Goal: Task Accomplishment & Management: Manage account settings

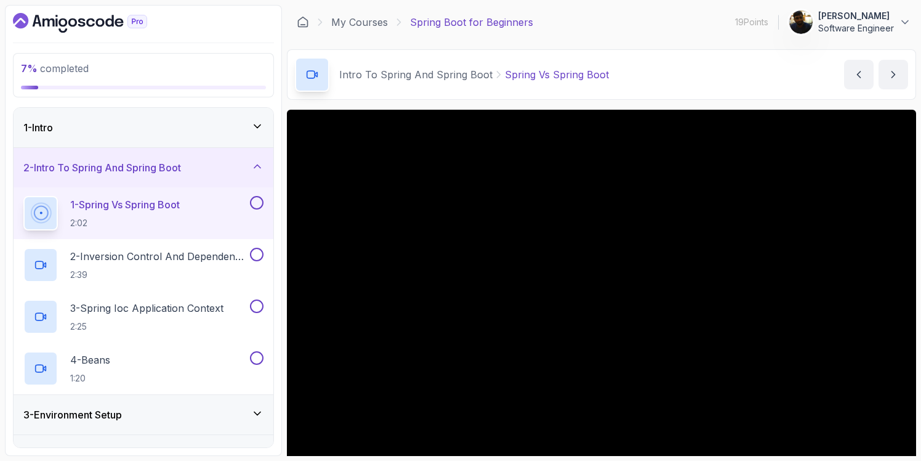
scroll to position [66, 0]
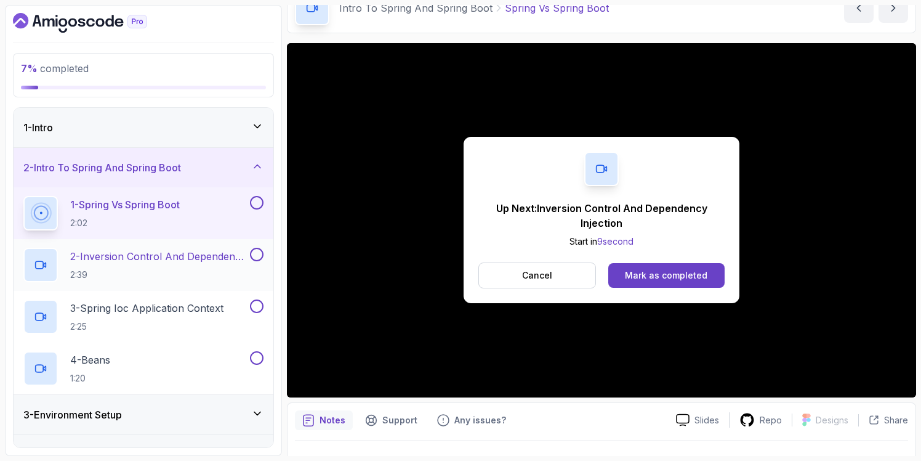
click at [108, 272] on p "2:39" at bounding box center [158, 274] width 177 height 12
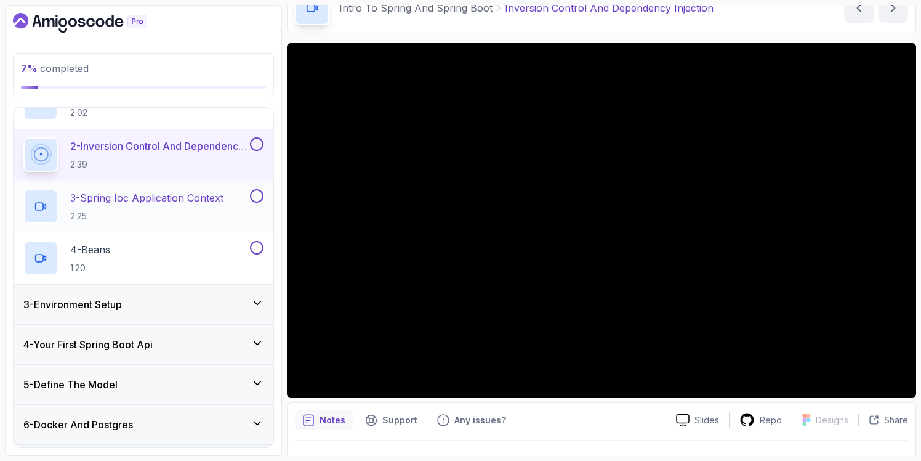
scroll to position [111, 0]
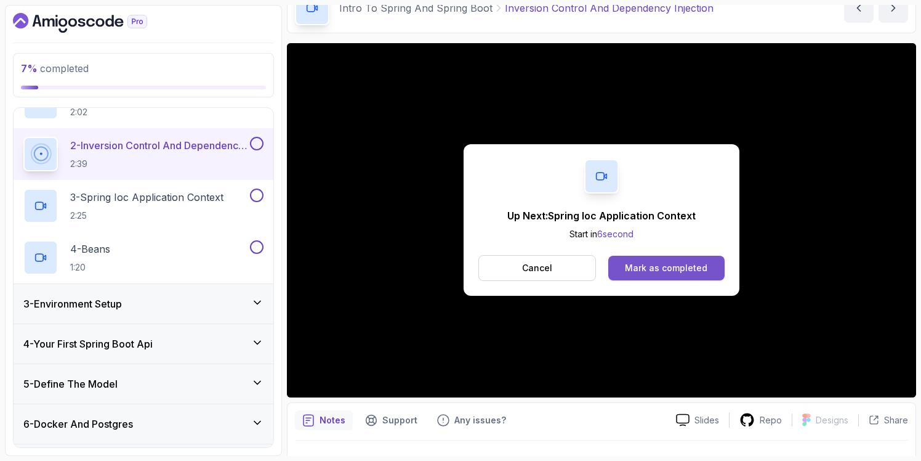
click at [645, 267] on div "Mark as completed" at bounding box center [666, 268] width 83 height 12
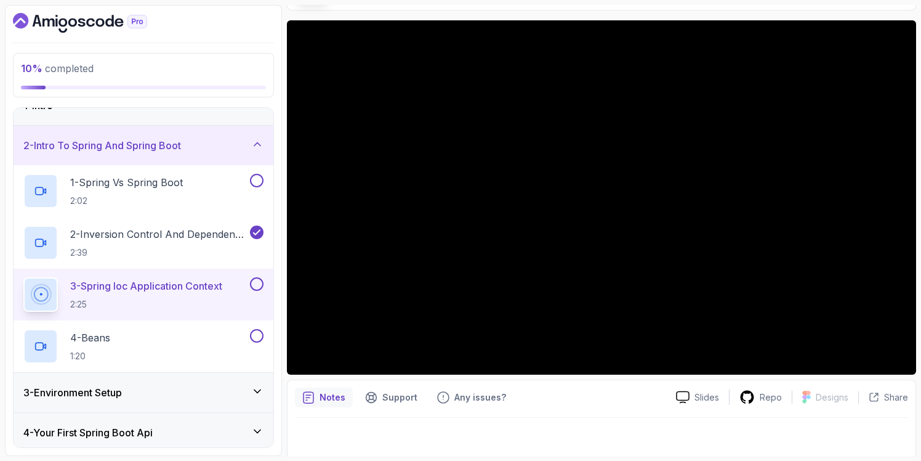
scroll to position [92, 0]
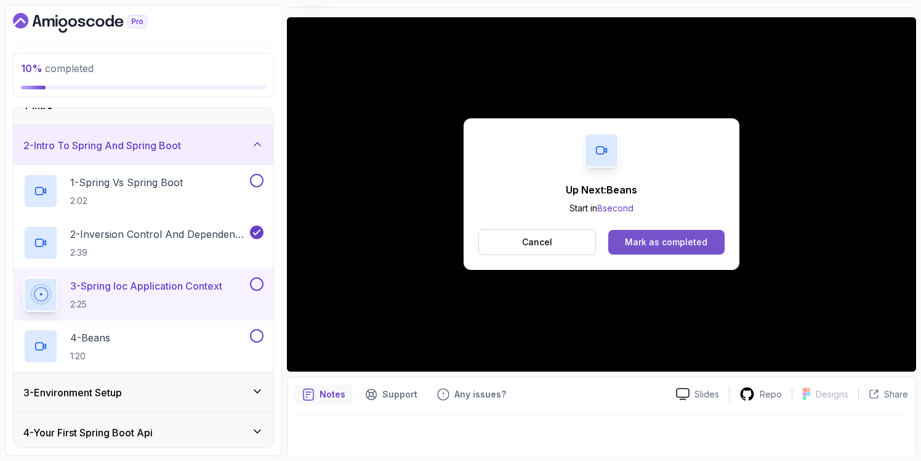
click at [678, 244] on div "Mark as completed" at bounding box center [666, 242] width 83 height 12
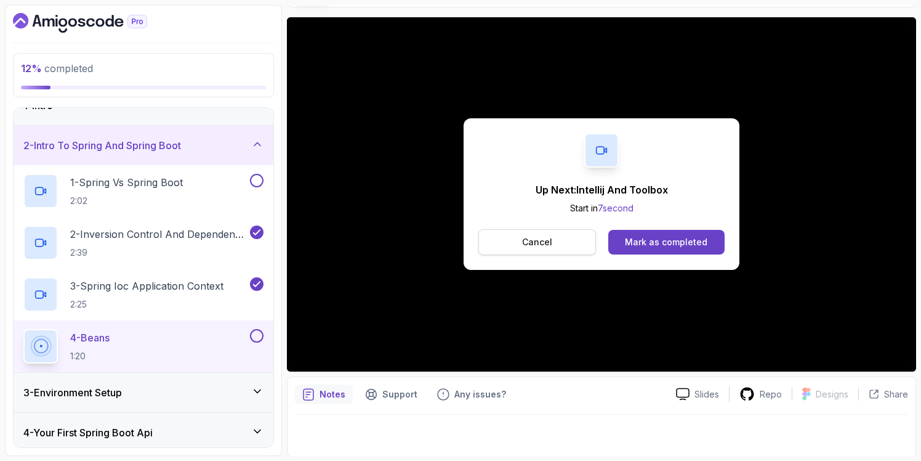
click at [534, 250] on button "Cancel" at bounding box center [537, 242] width 118 height 26
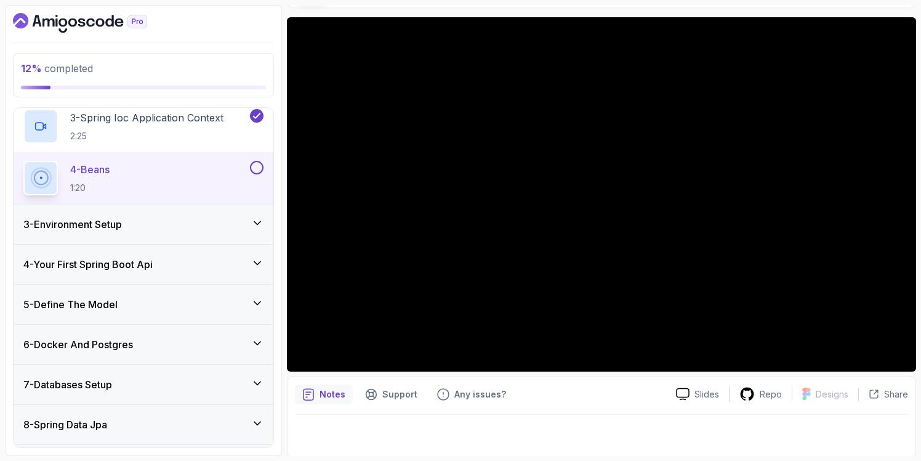
click at [227, 228] on div "3 - Environment Setup" at bounding box center [143, 224] width 240 height 15
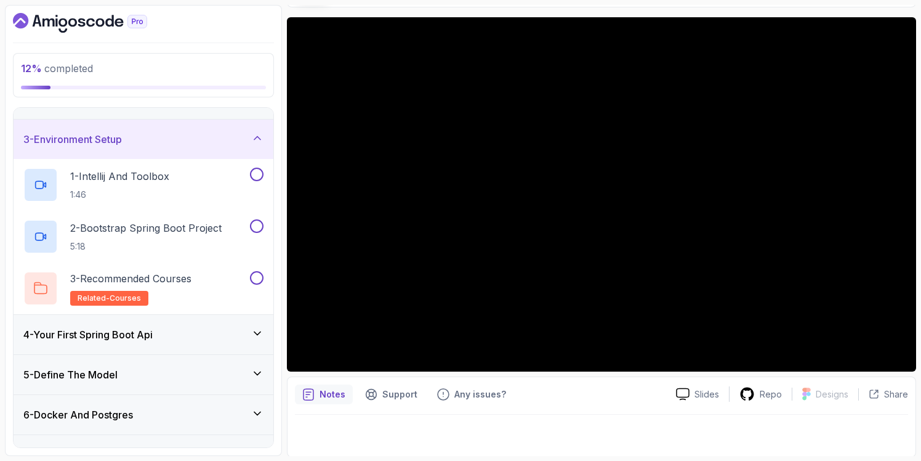
scroll to position [42, 0]
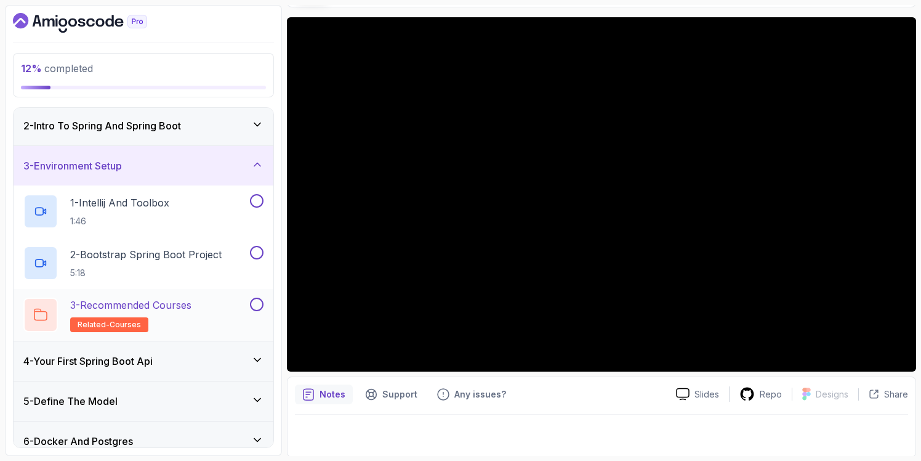
click at [173, 322] on h2 "3 - Recommended Courses related-courses" at bounding box center [130, 314] width 121 height 34
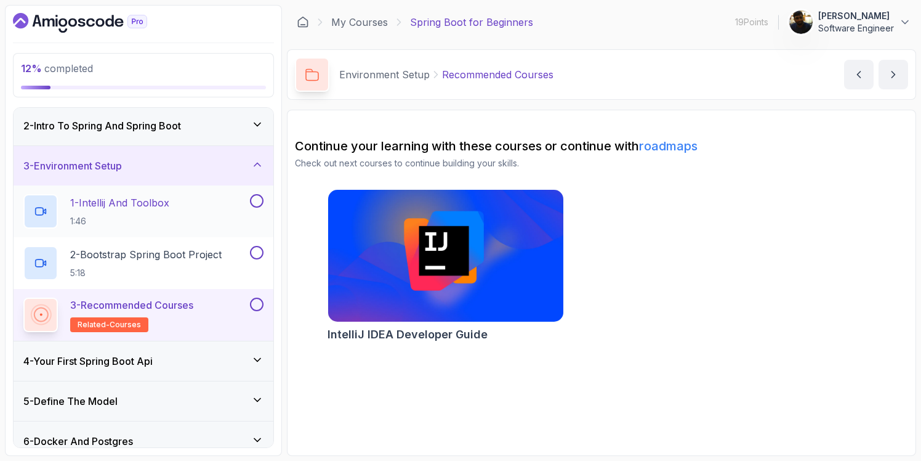
click at [166, 204] on p "1 - Intellij And Toolbox" at bounding box center [119, 202] width 99 height 15
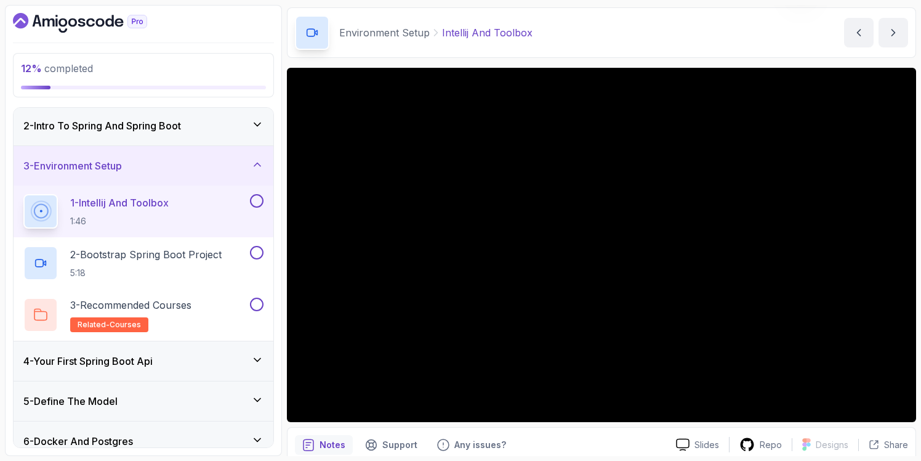
scroll to position [42, 0]
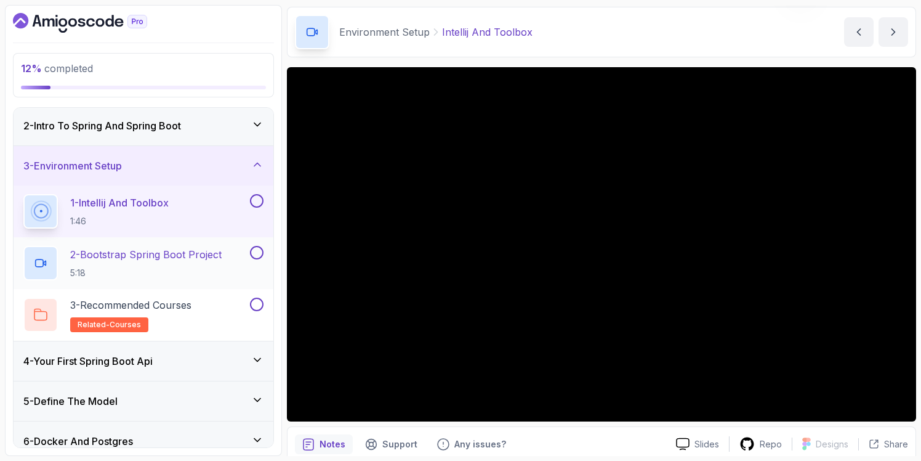
click at [142, 263] on h2 "2 - Bootstrap Spring Boot Project 5:18" at bounding box center [145, 263] width 151 height 32
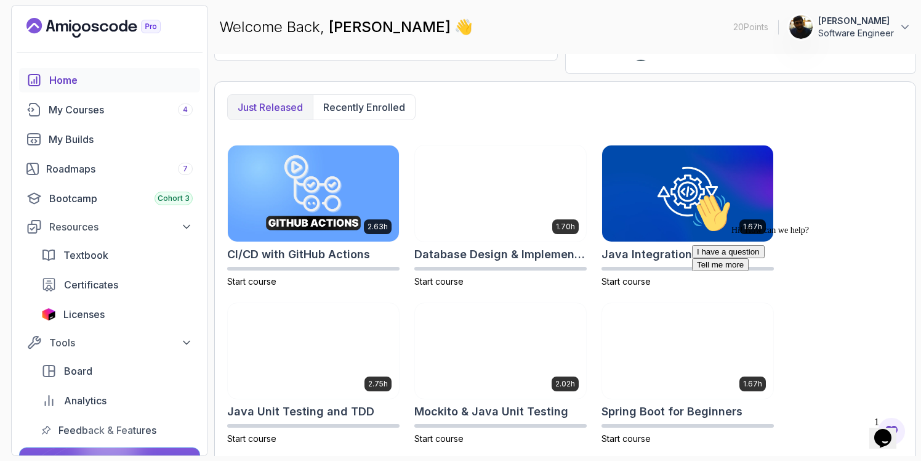
scroll to position [451, 0]
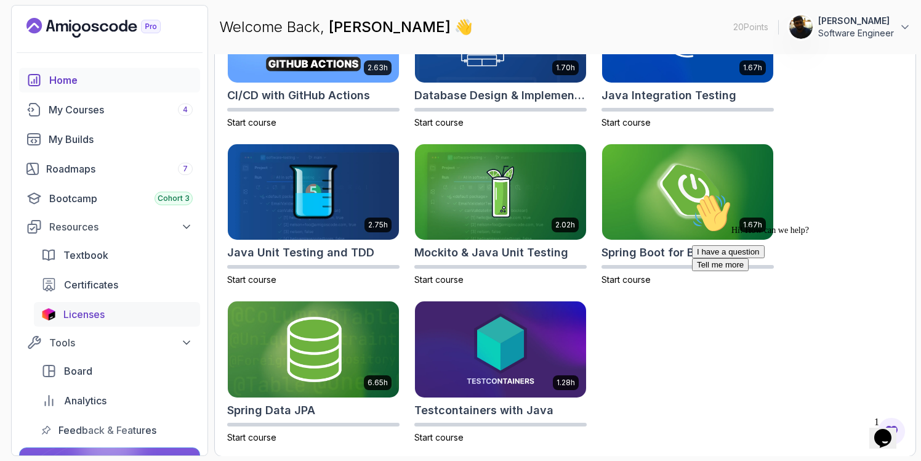
click at [81, 316] on span "Licenses" at bounding box center [83, 314] width 41 height 15
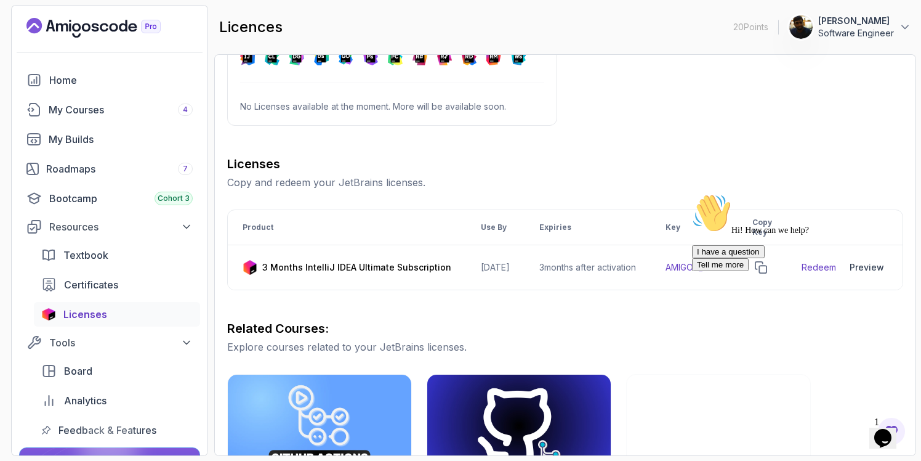
scroll to position [116, 0]
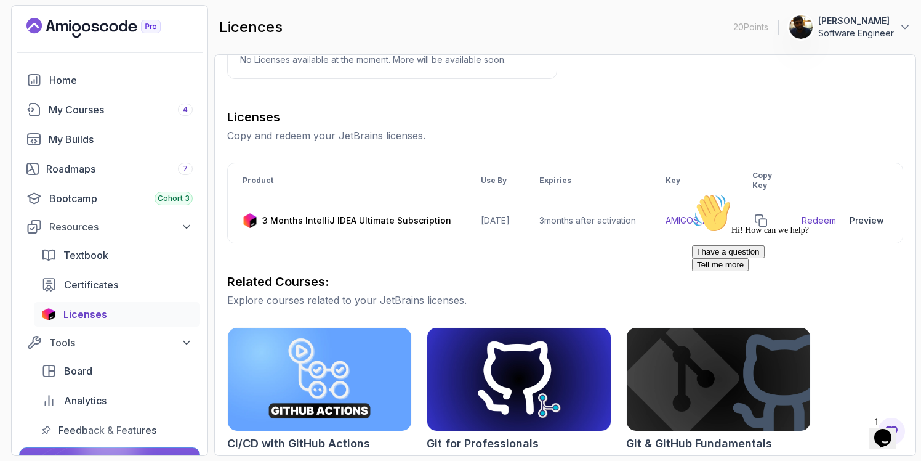
click at [831, 220] on div "Hi! How can we help? I have a question Tell me more" at bounding box center [803, 232] width 222 height 78
click at [779, 222] on div "Hi! How can we help? I have a question Tell me more" at bounding box center [803, 232] width 222 height 78
click at [779, 220] on div "Hi! How can we help? I have a question Tell me more" at bounding box center [803, 232] width 222 height 78
click at [739, 221] on div "Hi! How can we help? I have a question Tell me more" at bounding box center [803, 232] width 222 height 78
click at [777, 221] on div "Hi! How can we help? I have a question Tell me more" at bounding box center [803, 232] width 222 height 78
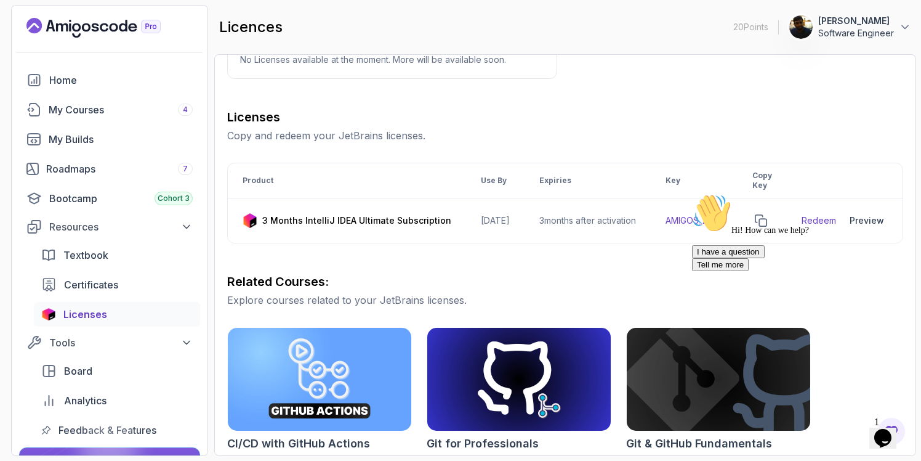
click at [840, 220] on div "Hi! How can we help? I have a question Tell me more" at bounding box center [803, 232] width 222 height 78
click at [873, 219] on div "Hi! How can we help? I have a question Tell me more" at bounding box center [803, 232] width 222 height 78
click at [692, 193] on icon "Chat attention grabber" at bounding box center [692, 193] width 0 height 0
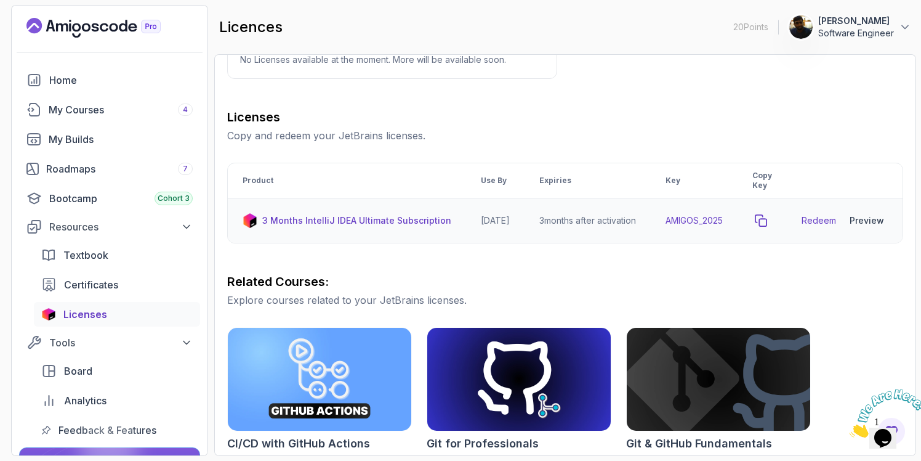
click at [767, 221] on icon "copy-button" at bounding box center [761, 220] width 12 height 12
click at [884, 220] on div "Preview" at bounding box center [867, 220] width 34 height 12
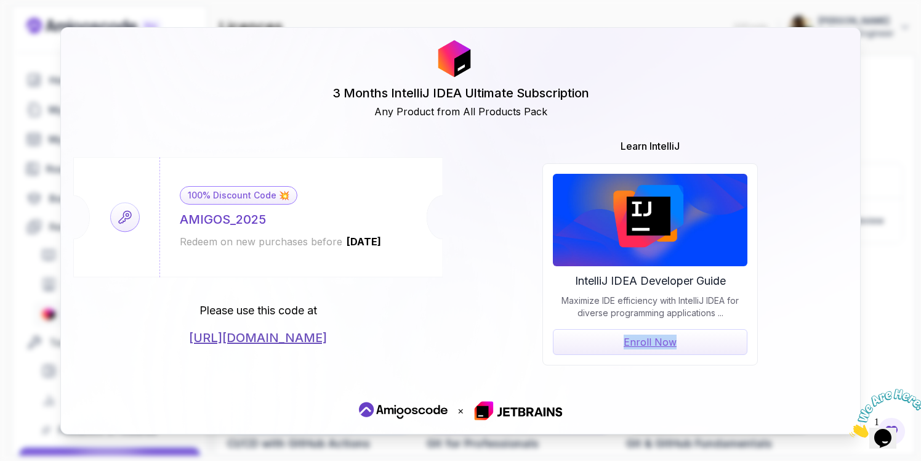
click at [327, 336] on link "https://jetbrains.com/store/redeem/" at bounding box center [258, 337] width 138 height 17
